Goal: Information Seeking & Learning: Learn about a topic

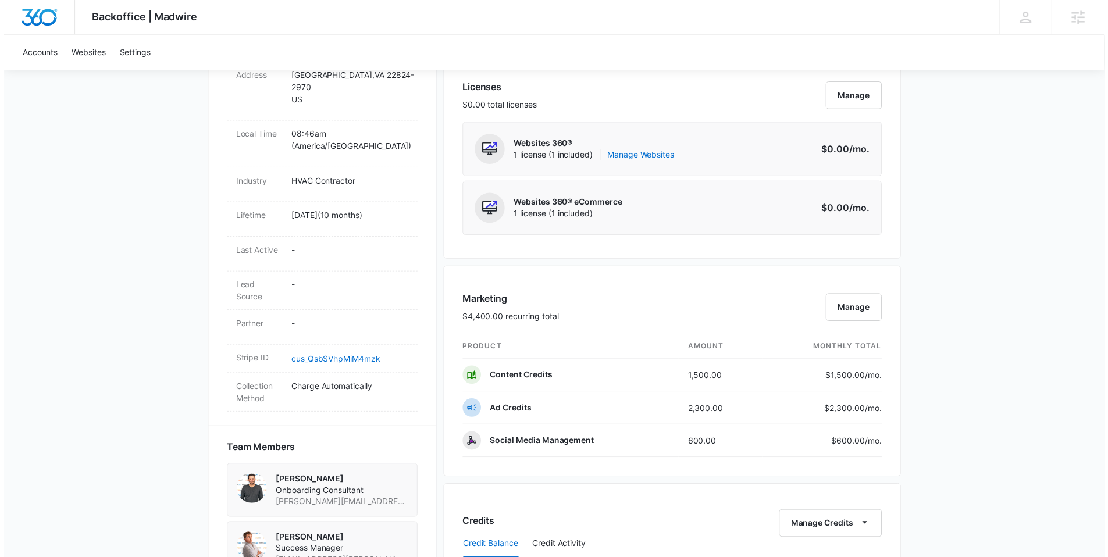
scroll to position [479, 0]
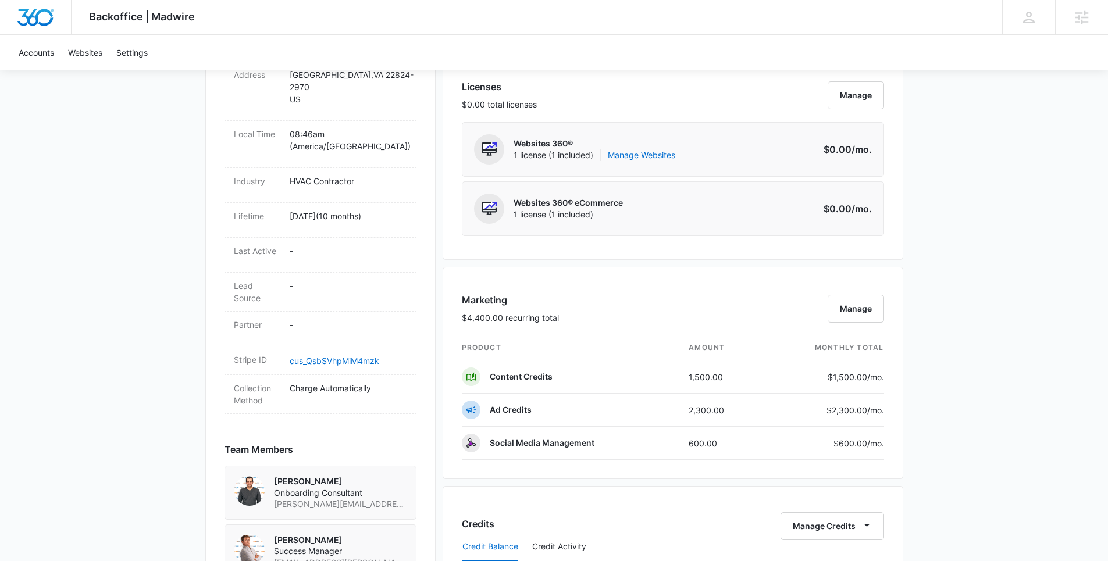
click at [1002, 290] on div "Backoffice | Madwire Apps Settings [PERSON_NAME] [PERSON_NAME][EMAIL_ADDRESS][P…" at bounding box center [554, 338] width 1108 height 1634
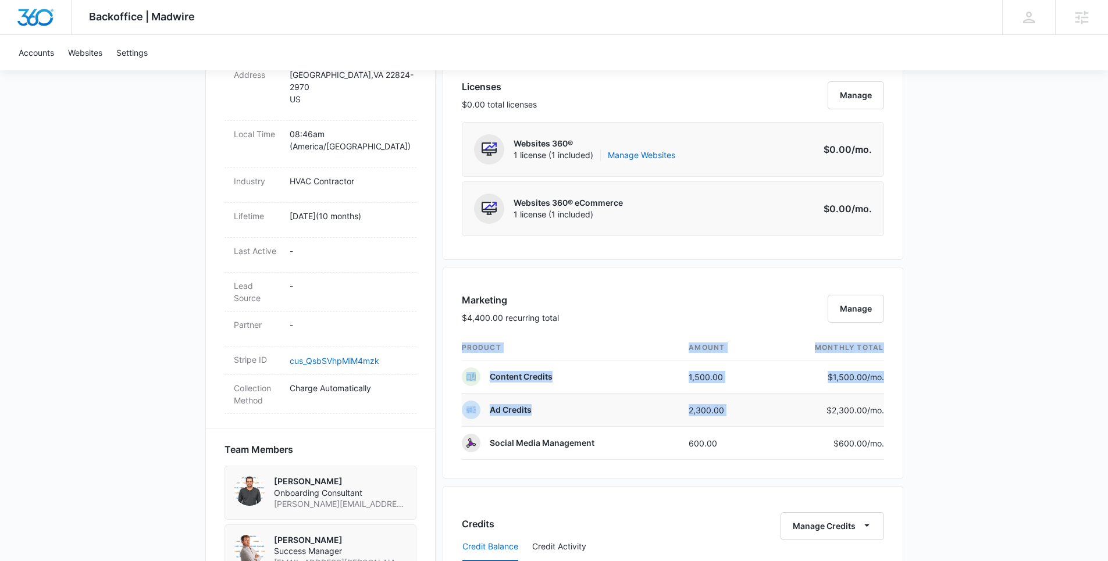
drag, startPoint x: 892, startPoint y: 421, endPoint x: 785, endPoint y: 412, distance: 107.5
click at [785, 412] on div "Marketing $4,400.00 recurring total Manage product amount monthly total Content…" at bounding box center [673, 373] width 461 height 212
click at [815, 408] on div "$2,300.00 /mo." at bounding box center [828, 410] width 111 height 12
drag, startPoint x: 858, startPoint y: 406, endPoint x: 897, endPoint y: 407, distance: 39.0
click at [895, 409] on div "Marketing $4,400.00 recurring total Manage product amount monthly total Content…" at bounding box center [673, 373] width 461 height 212
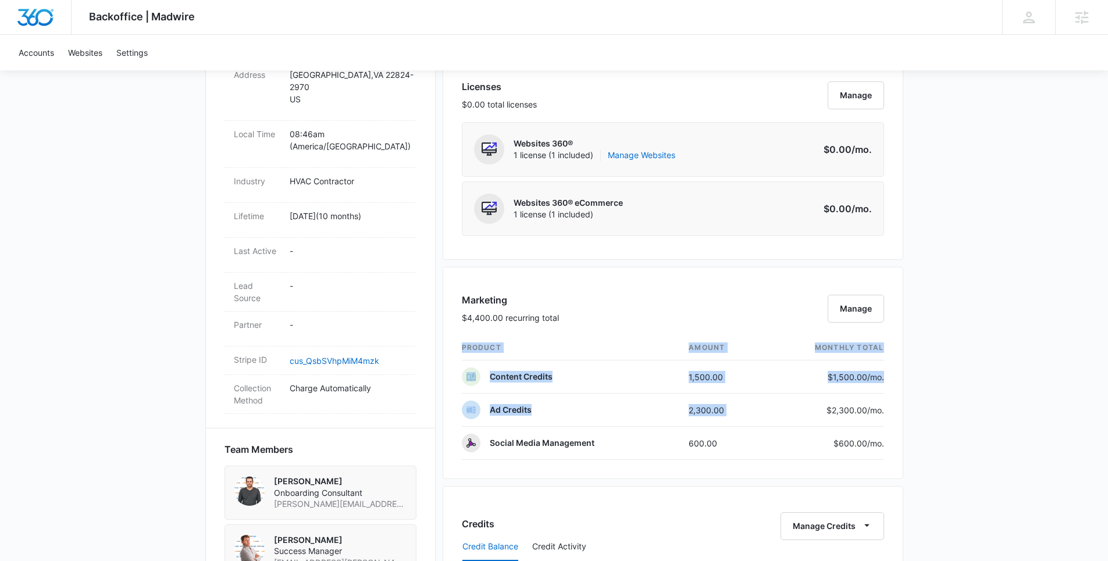
click at [897, 407] on div "Marketing $4,400.00 recurring total Manage product amount monthly total Content…" at bounding box center [673, 373] width 461 height 212
drag, startPoint x: 897, startPoint y: 408, endPoint x: 700, endPoint y: 407, distance: 196.7
click at [709, 409] on div "Marketing $4,400.00 recurring total Manage product amount monthly total Content…" at bounding box center [673, 373] width 461 height 212
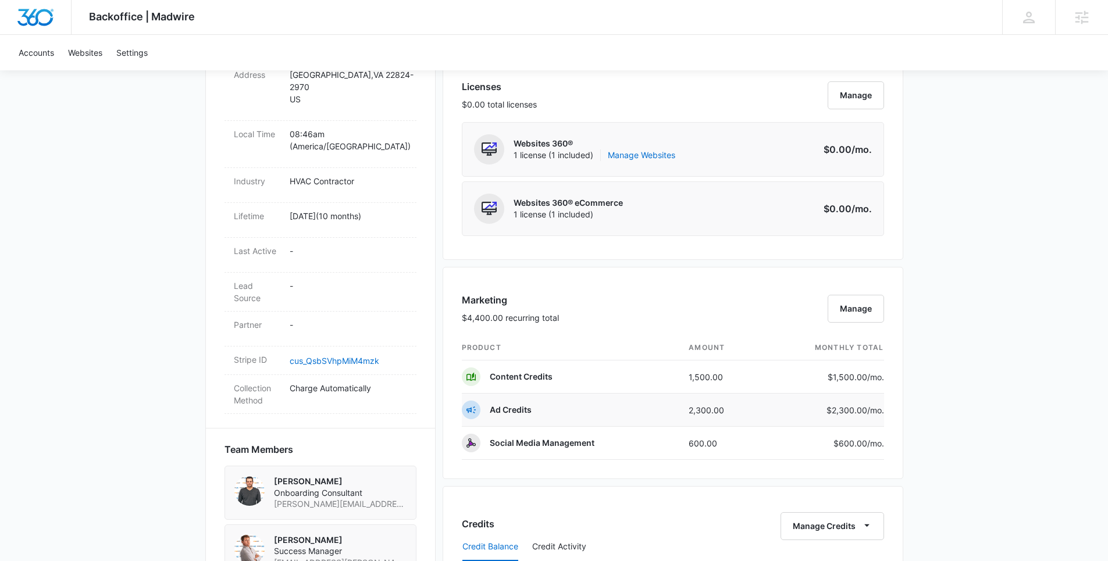
click at [699, 407] on td "2,300.00" at bounding box center [722, 410] width 84 height 33
drag, startPoint x: 683, startPoint y: 406, endPoint x: 881, endPoint y: 407, distance: 198.4
click at [880, 408] on tr "Ad Credits 2,300.00 $2,300.00 /mo." at bounding box center [673, 410] width 422 height 33
click at [995, 364] on div "Backoffice | Madwire Apps Settings [PERSON_NAME] [PERSON_NAME][EMAIL_ADDRESS][P…" at bounding box center [554, 338] width 1108 height 1634
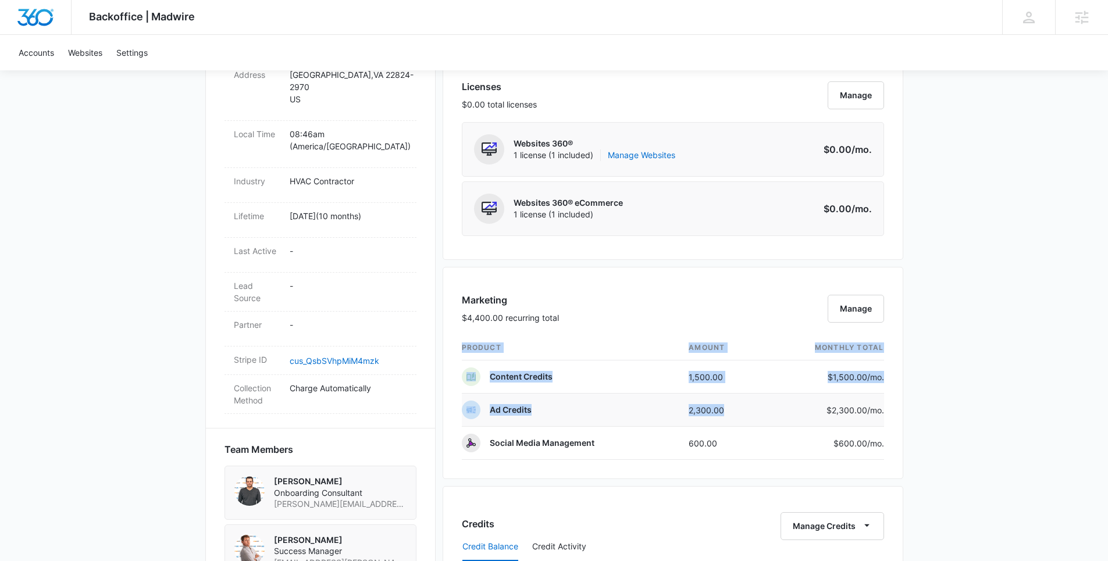
drag, startPoint x: 894, startPoint y: 417, endPoint x: 728, endPoint y: 405, distance: 166.3
click at [728, 405] on div "Marketing $4,400.00 recurring total Manage product amount monthly total Content…" at bounding box center [673, 373] width 461 height 212
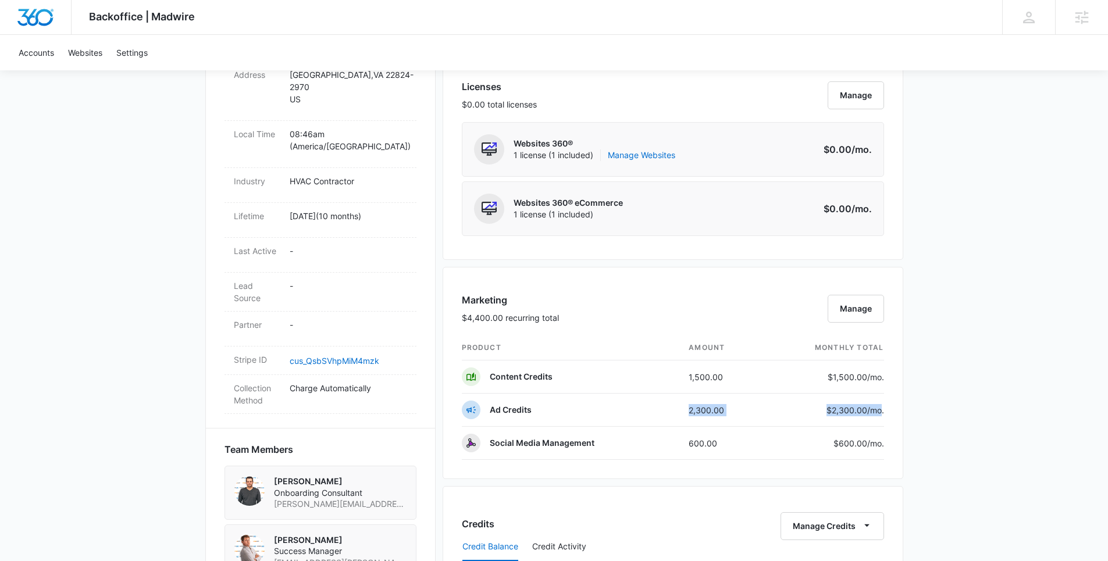
drag, startPoint x: 681, startPoint y: 412, endPoint x: 885, endPoint y: 409, distance: 204.2
click at [883, 410] on tr "Ad Credits 2,300.00 $2,300.00 /mo." at bounding box center [673, 410] width 422 height 33
click at [1000, 364] on div "Backoffice | Madwire Apps Settings [PERSON_NAME] [PERSON_NAME][EMAIL_ADDRESS][P…" at bounding box center [554, 338] width 1108 height 1634
drag, startPoint x: 685, startPoint y: 412, endPoint x: 883, endPoint y: 407, distance: 197.9
click at [883, 407] on tr "Ad Credits 2,300.00 $2,300.00 /mo." at bounding box center [673, 410] width 422 height 33
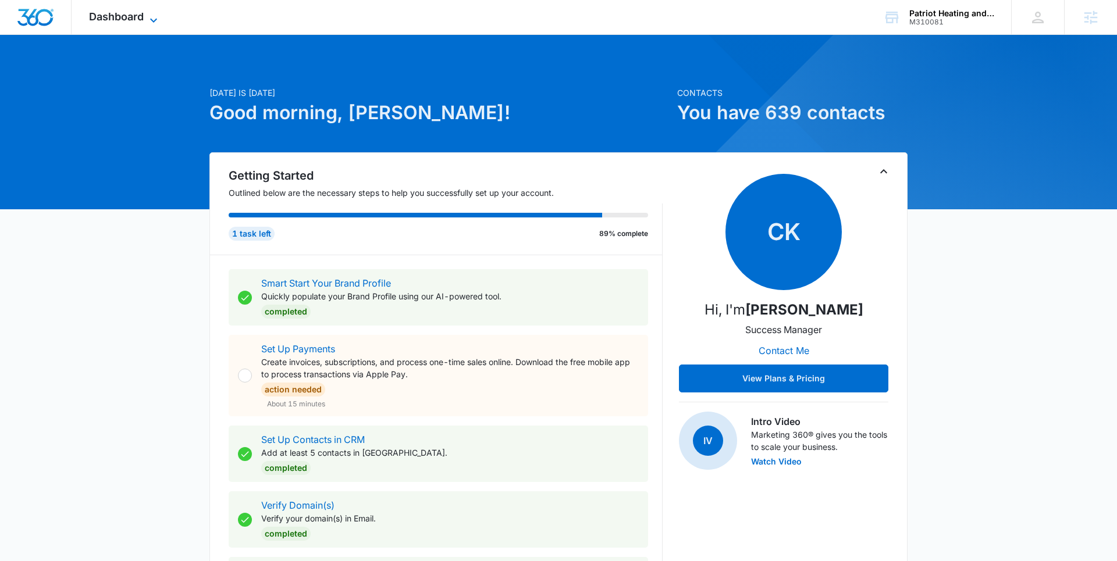
click at [109, 16] on span "Dashboard" at bounding box center [116, 16] width 55 height 12
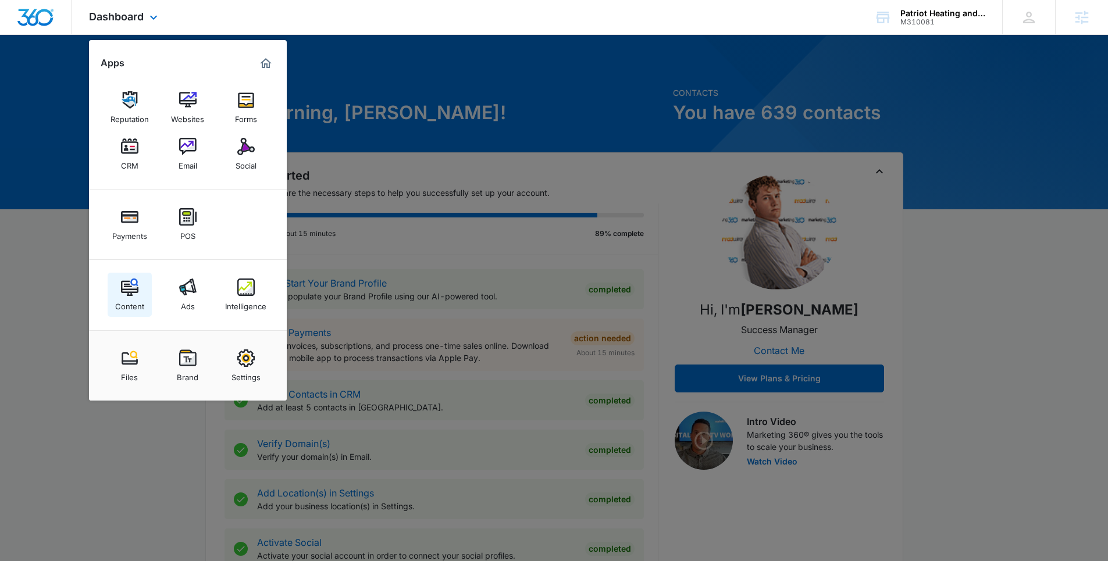
click at [130, 300] on div "Content" at bounding box center [129, 303] width 29 height 15
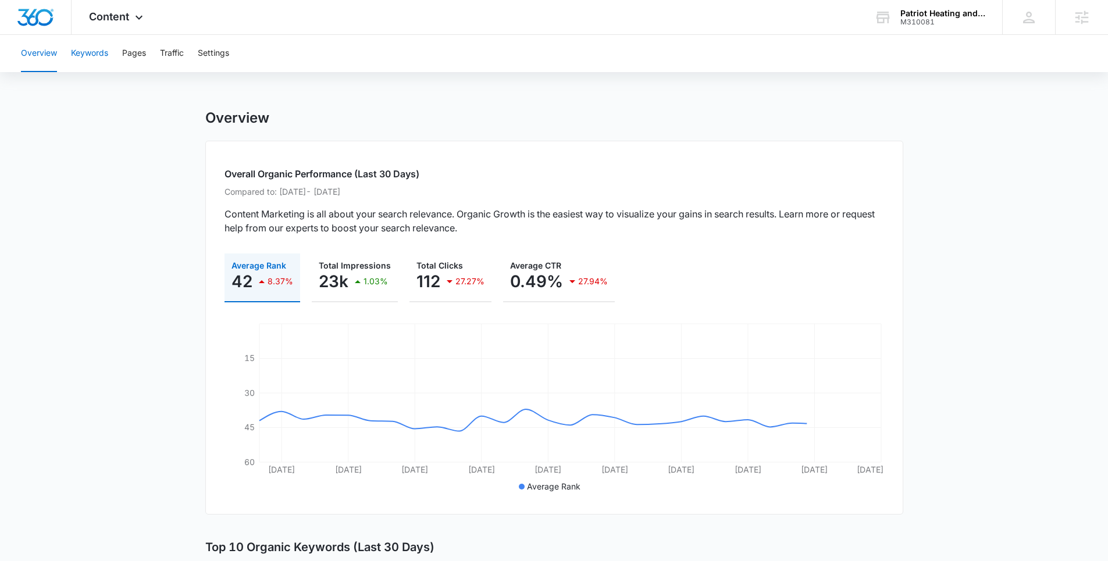
click at [100, 53] on button "Keywords" at bounding box center [89, 53] width 37 height 37
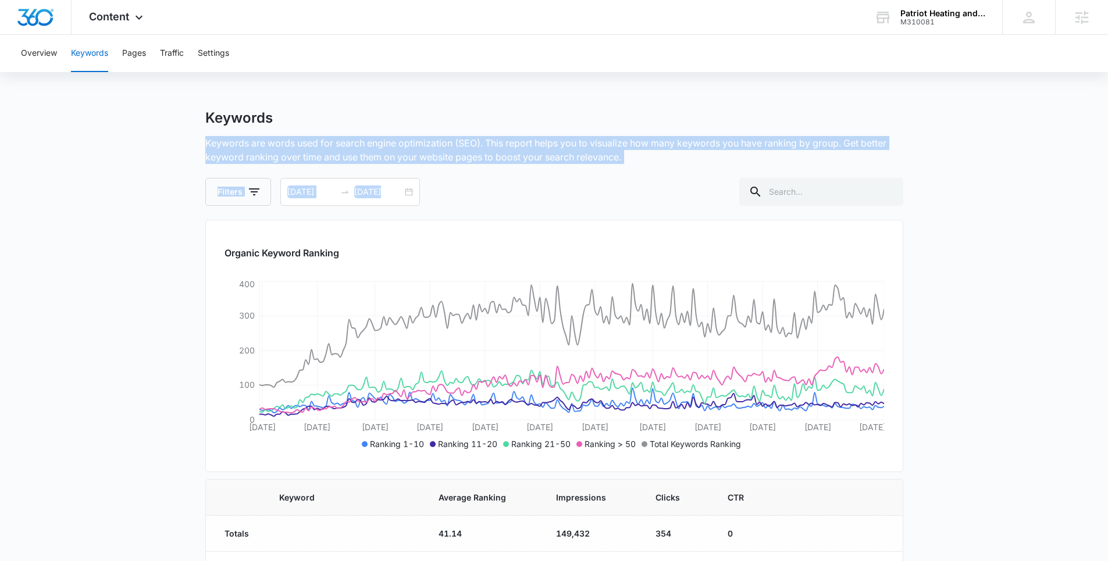
drag, startPoint x: 604, startPoint y: 168, endPoint x: 182, endPoint y: 127, distance: 424.3
drag, startPoint x: 195, startPoint y: 118, endPoint x: 652, endPoint y: 166, distance: 459.8
click at [652, 166] on div "Keywords Keywords are words used for search engine optimization (SEO). This rep…" at bounding box center [554, 157] width 698 height 97
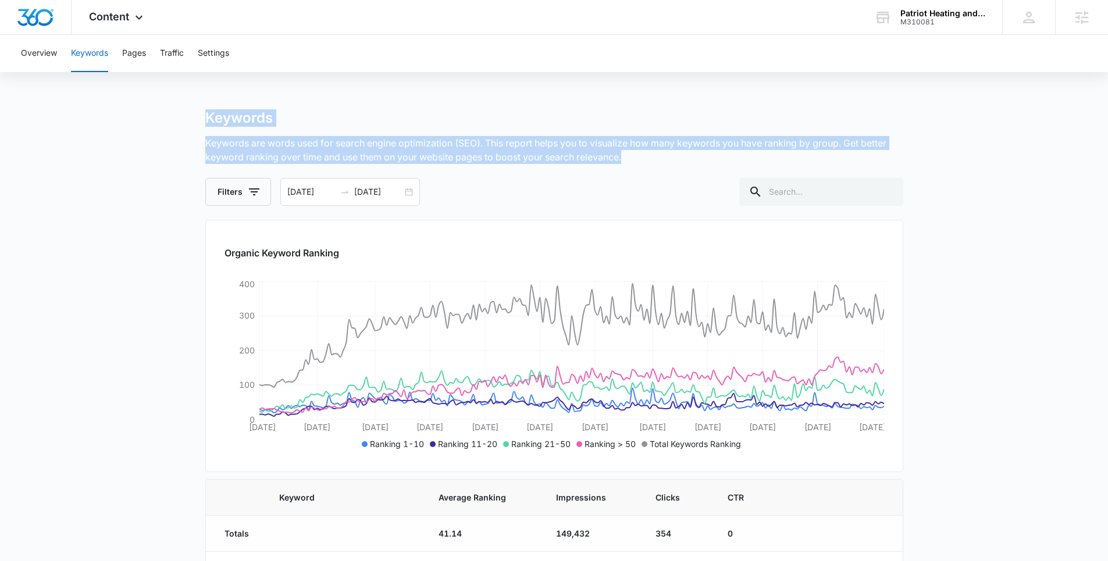
drag, startPoint x: 576, startPoint y: 155, endPoint x: 70, endPoint y: 112, distance: 507.4
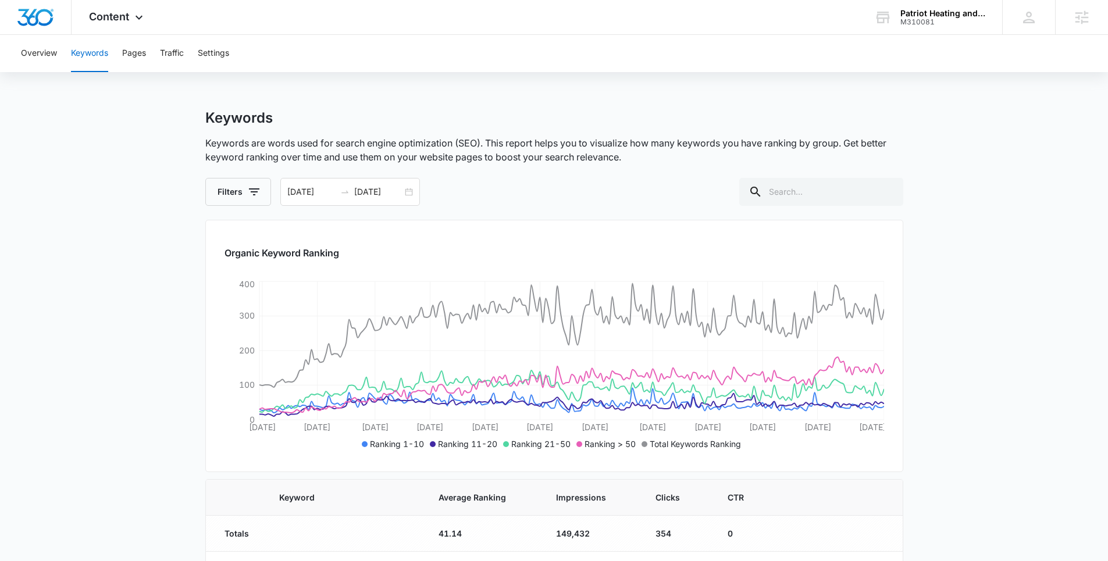
click at [473, 145] on p "Keywords are words used for search engine optimization (SEO). This report helps…" at bounding box center [554, 150] width 698 height 28
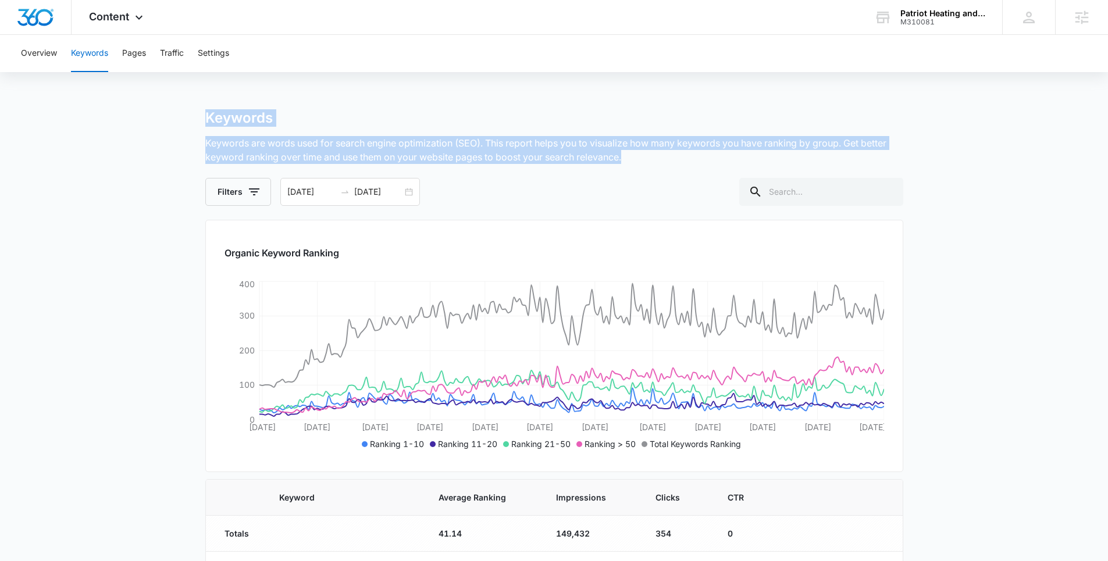
drag, startPoint x: 567, startPoint y: 165, endPoint x: 192, endPoint y: 119, distance: 377.5
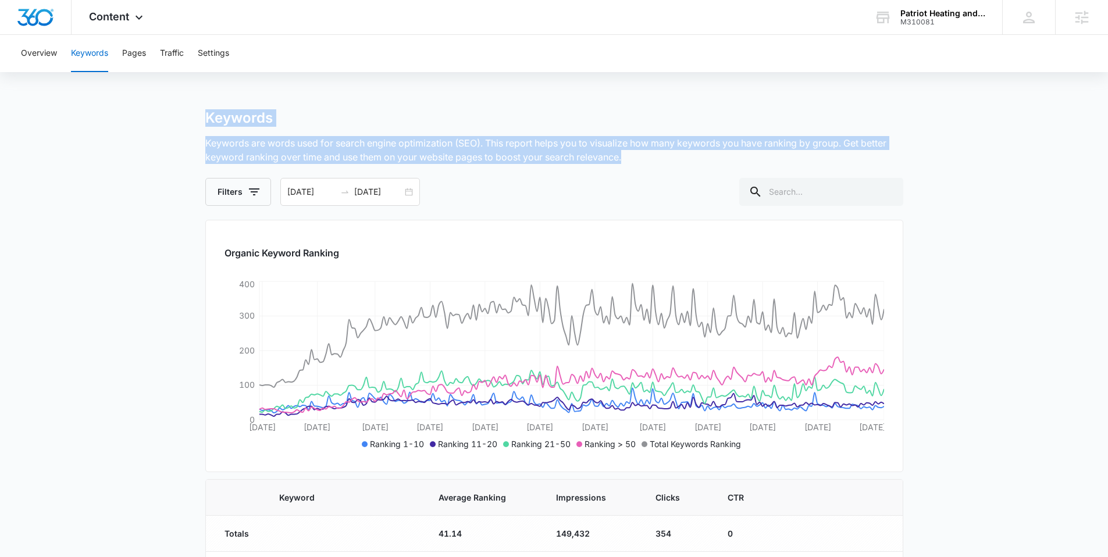
click at [724, 139] on p "Keywords are words used for search engine optimization (SEO). This report helps…" at bounding box center [554, 150] width 698 height 28
